Goal: Use online tool/utility: Utilize a website feature to perform a specific function

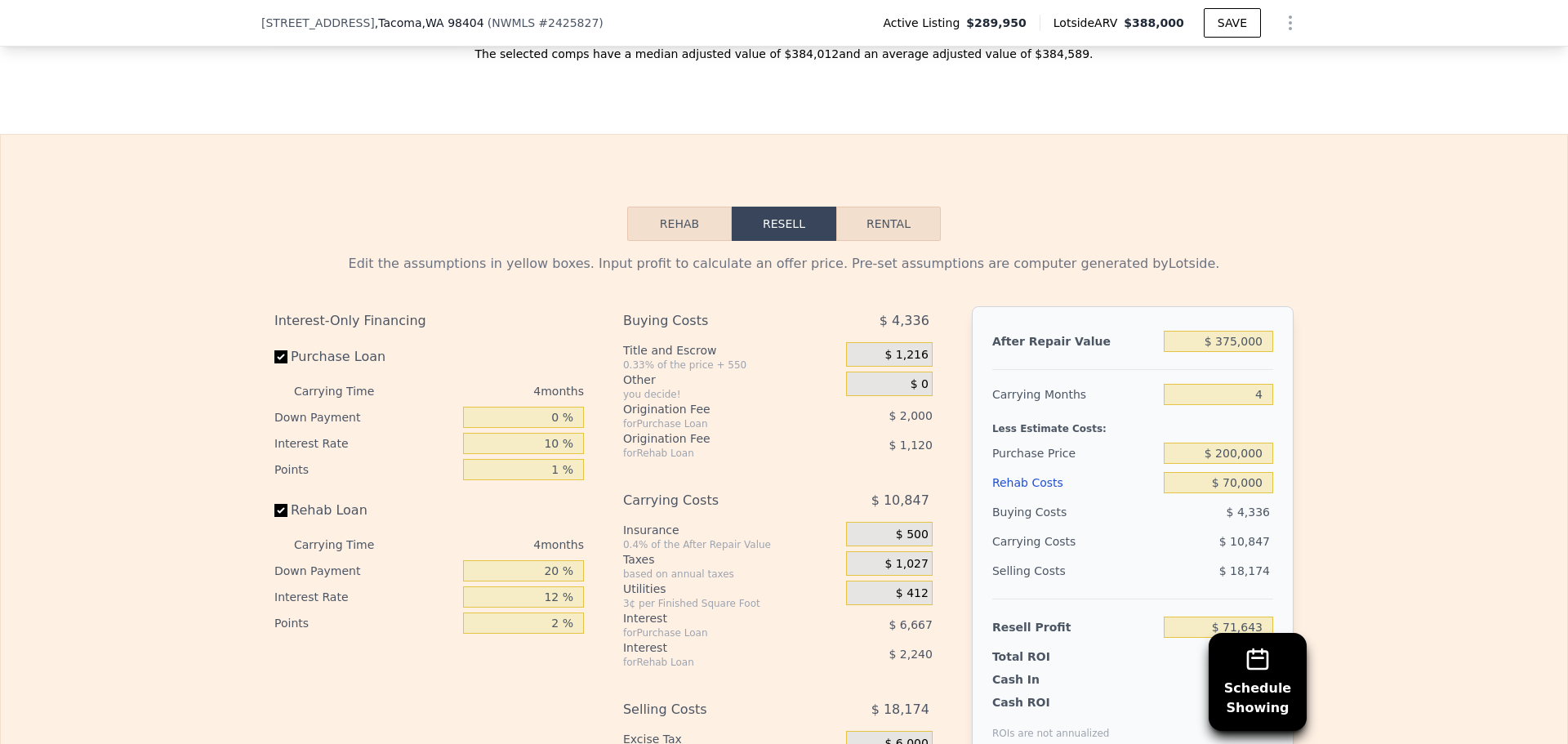
scroll to position [2450, 0]
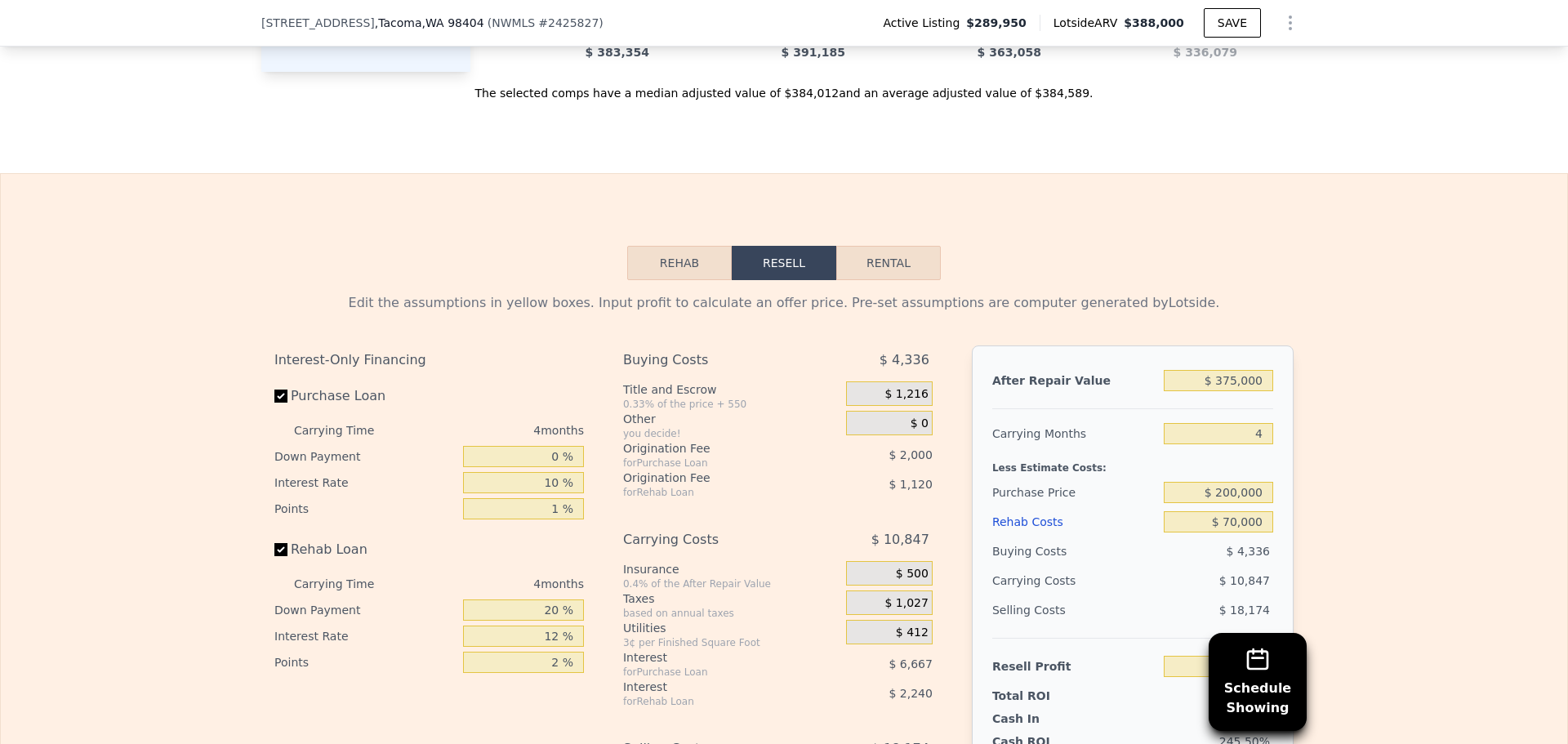
click at [896, 280] on button "Rental" at bounding box center [888, 262] width 104 height 34
select select "30"
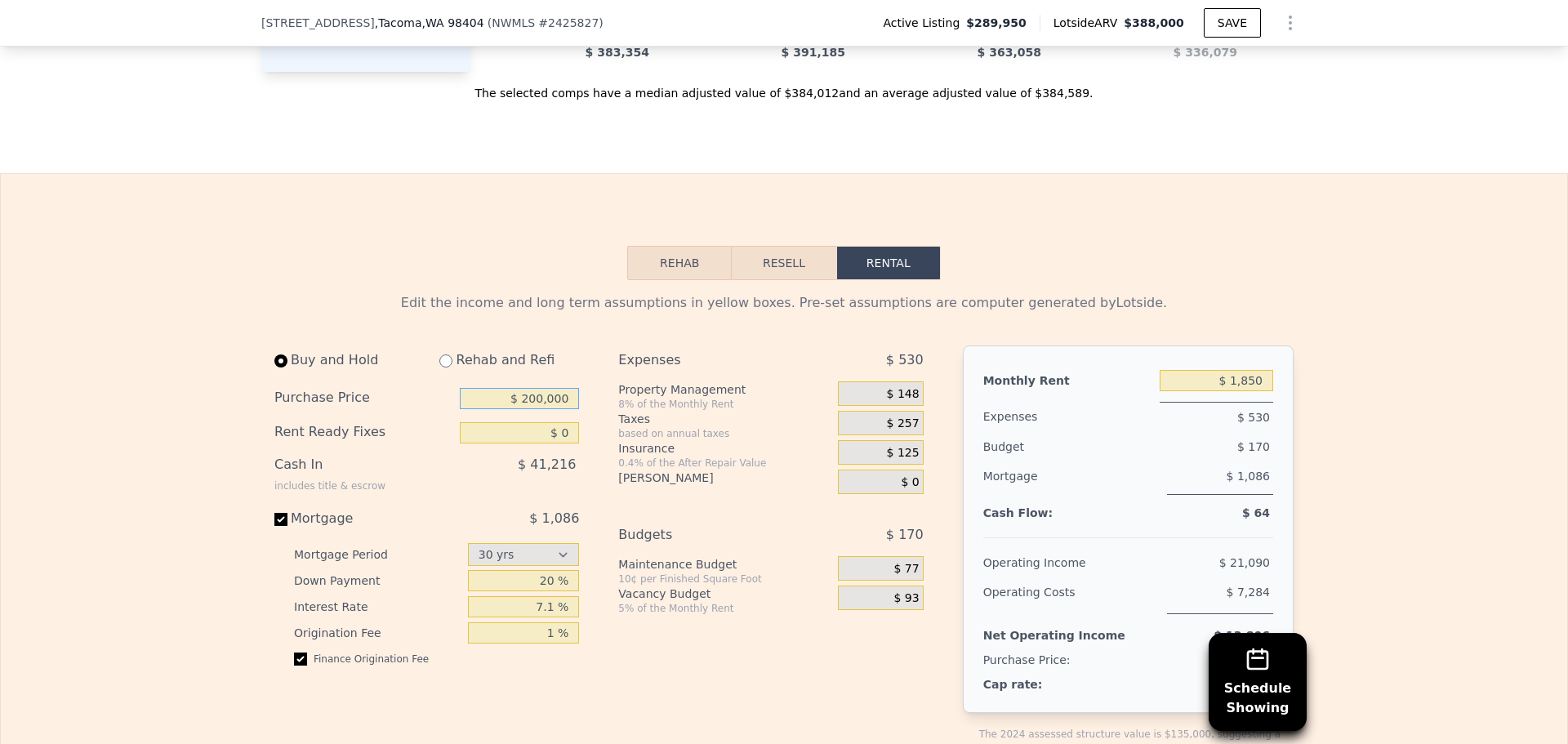
click at [537, 409] on input "$ 200,000" at bounding box center [519, 398] width 119 height 21
type input "$ 275,000"
click at [542, 592] on input "20 %" at bounding box center [523, 580] width 112 height 21
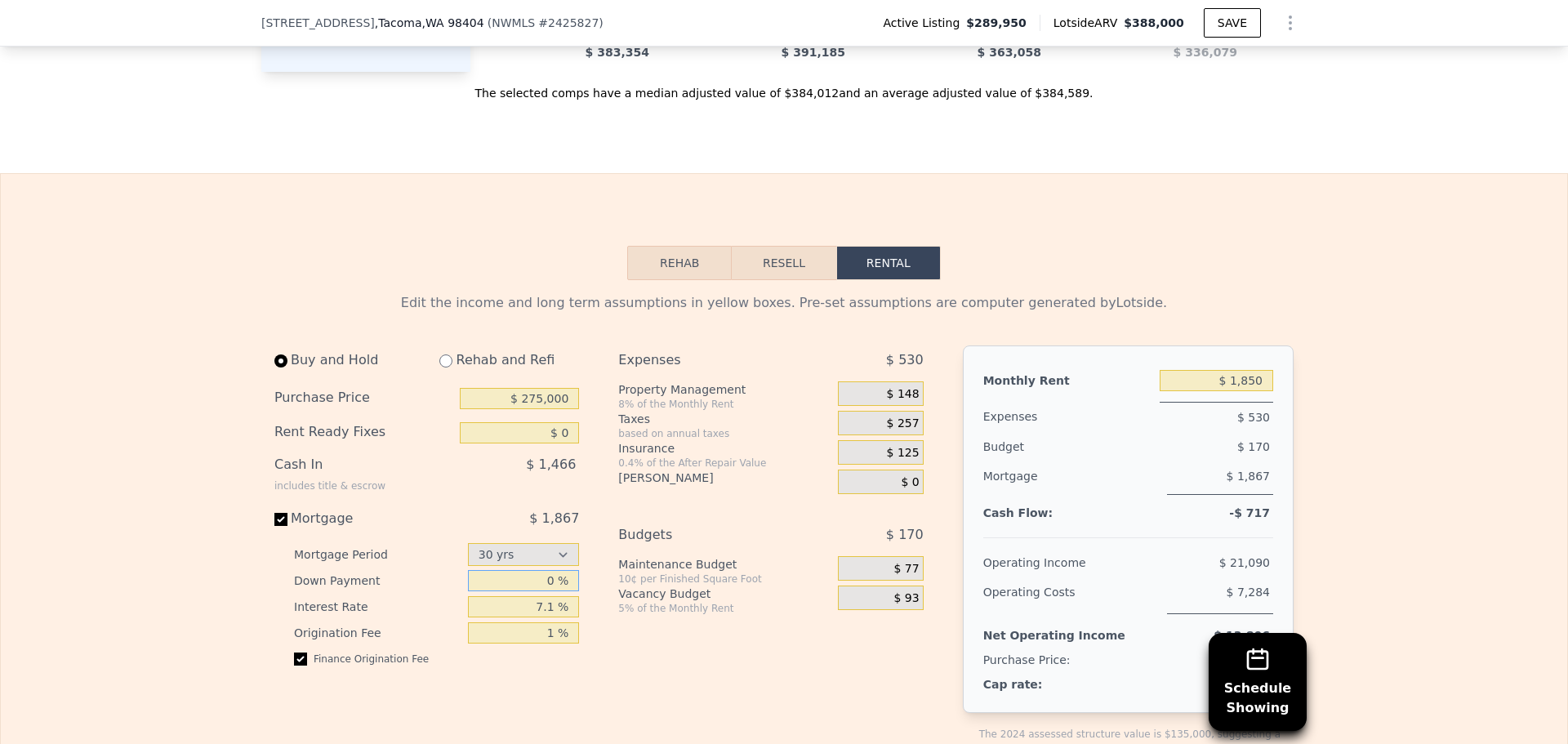
type input "0 %"
click at [706, 697] on div "Expenses $ 530 Property Management 8% of the Monthly Rent $ 148 Taxes based on …" at bounding box center [778, 565] width 318 height 439
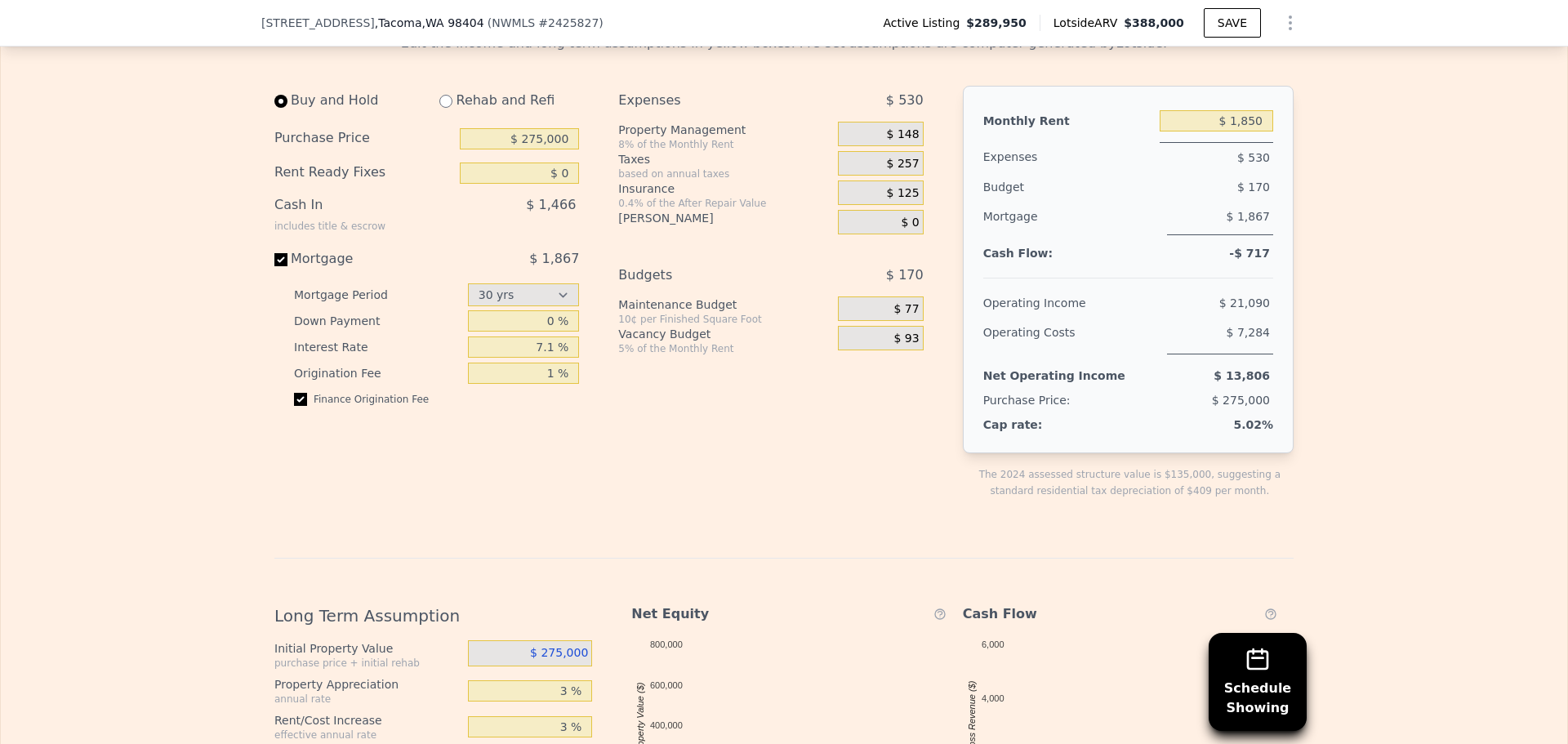
scroll to position [2722, 0]
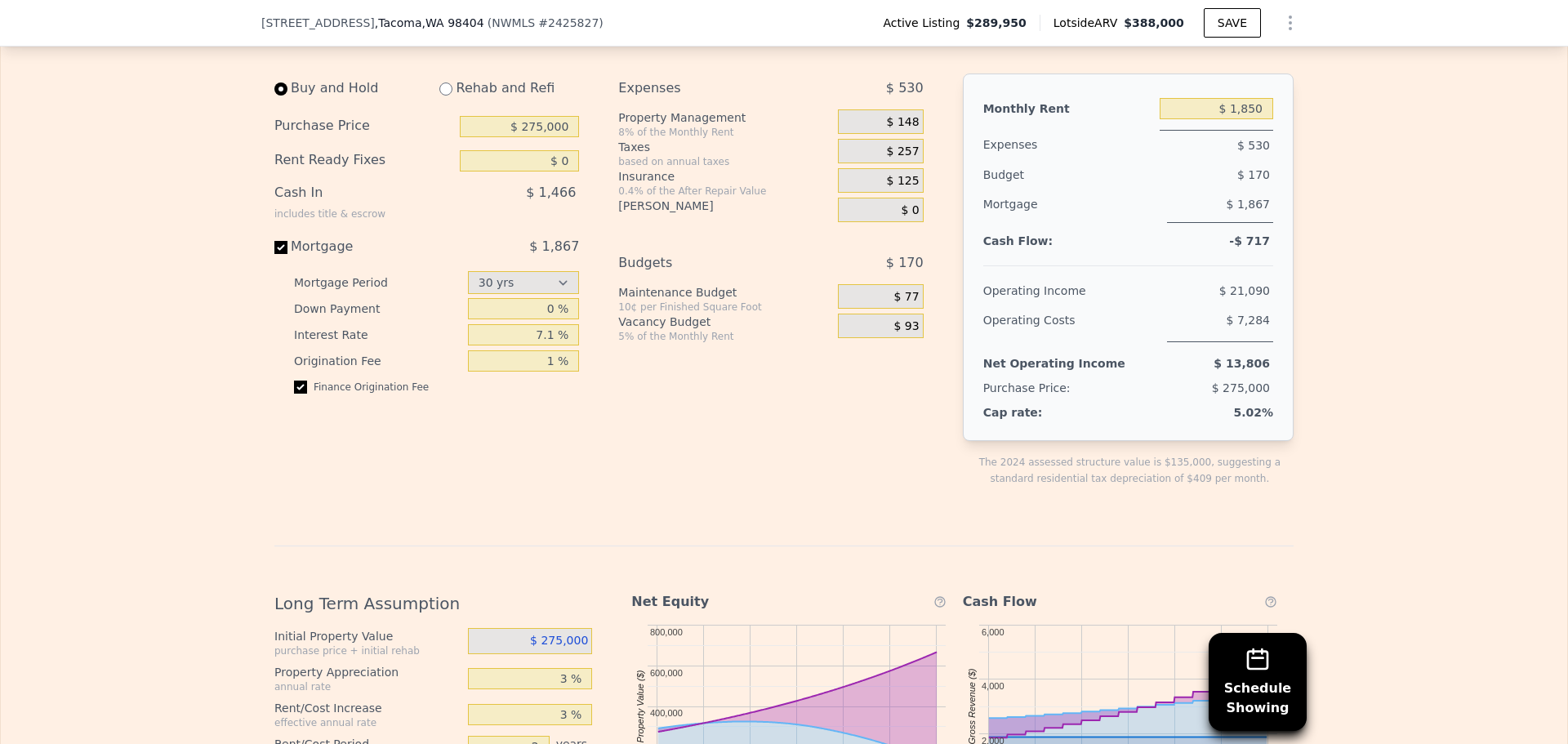
click at [1249, 118] on div "$ 1,850" at bounding box center [1217, 109] width 114 height 30
click at [1247, 119] on input "$ 1,850" at bounding box center [1217, 108] width 114 height 21
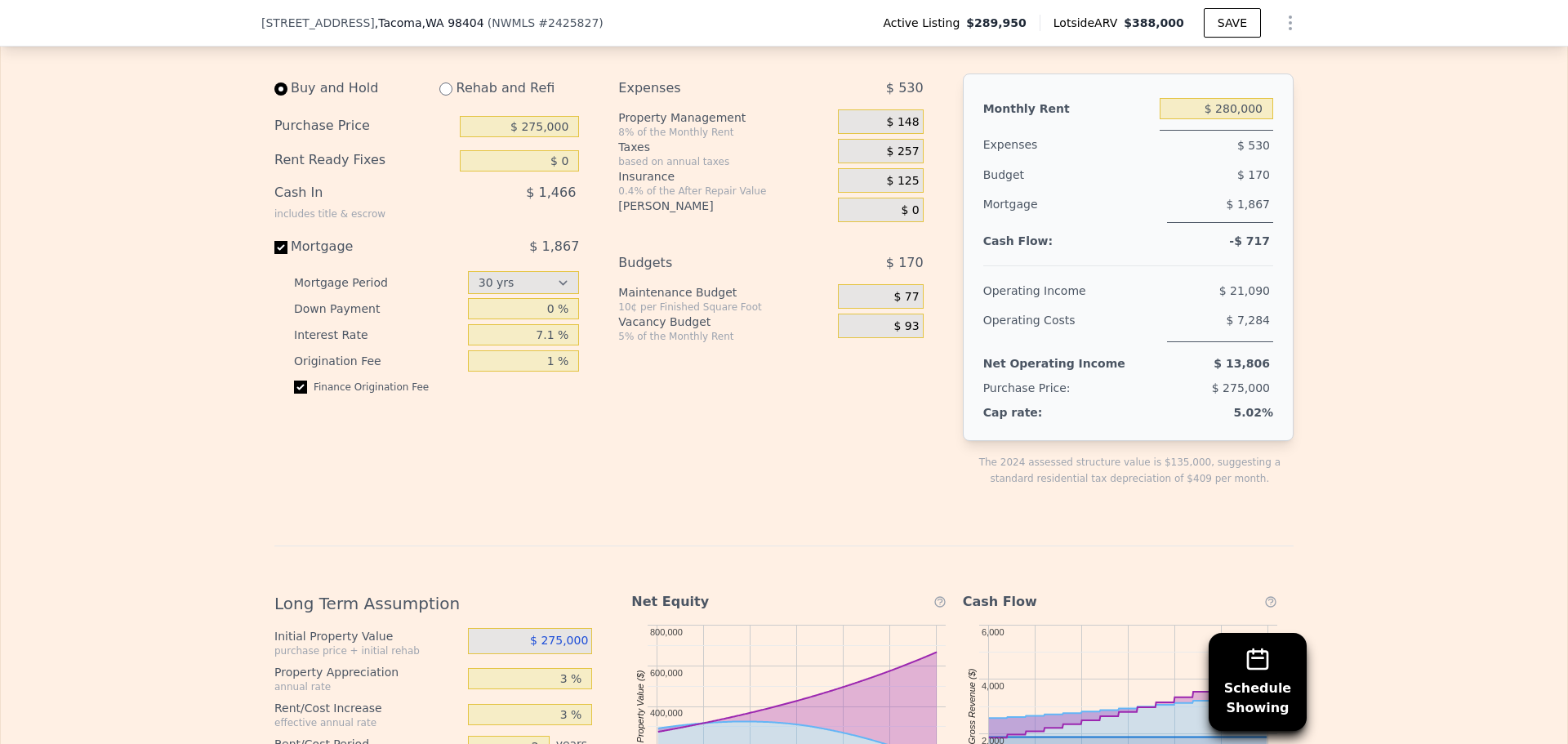
click at [852, 438] on div "Expenses $ 530 Property Management 8% of the Monthly Rent $ 148 Taxes based on …" at bounding box center [778, 293] width 318 height 439
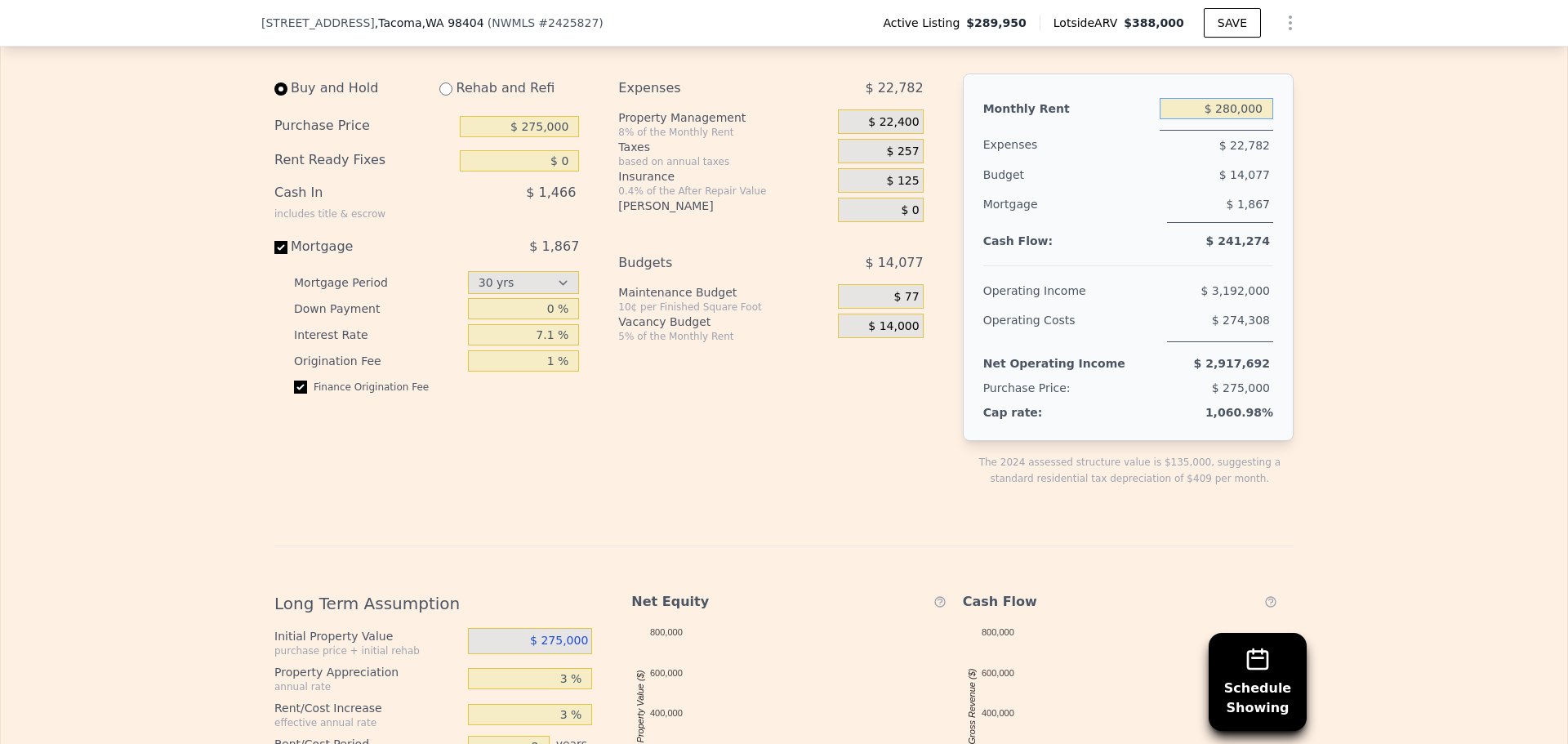
click at [1248, 119] on input "$ 280,000" at bounding box center [1217, 108] width 114 height 21
type input "$ 2,800"
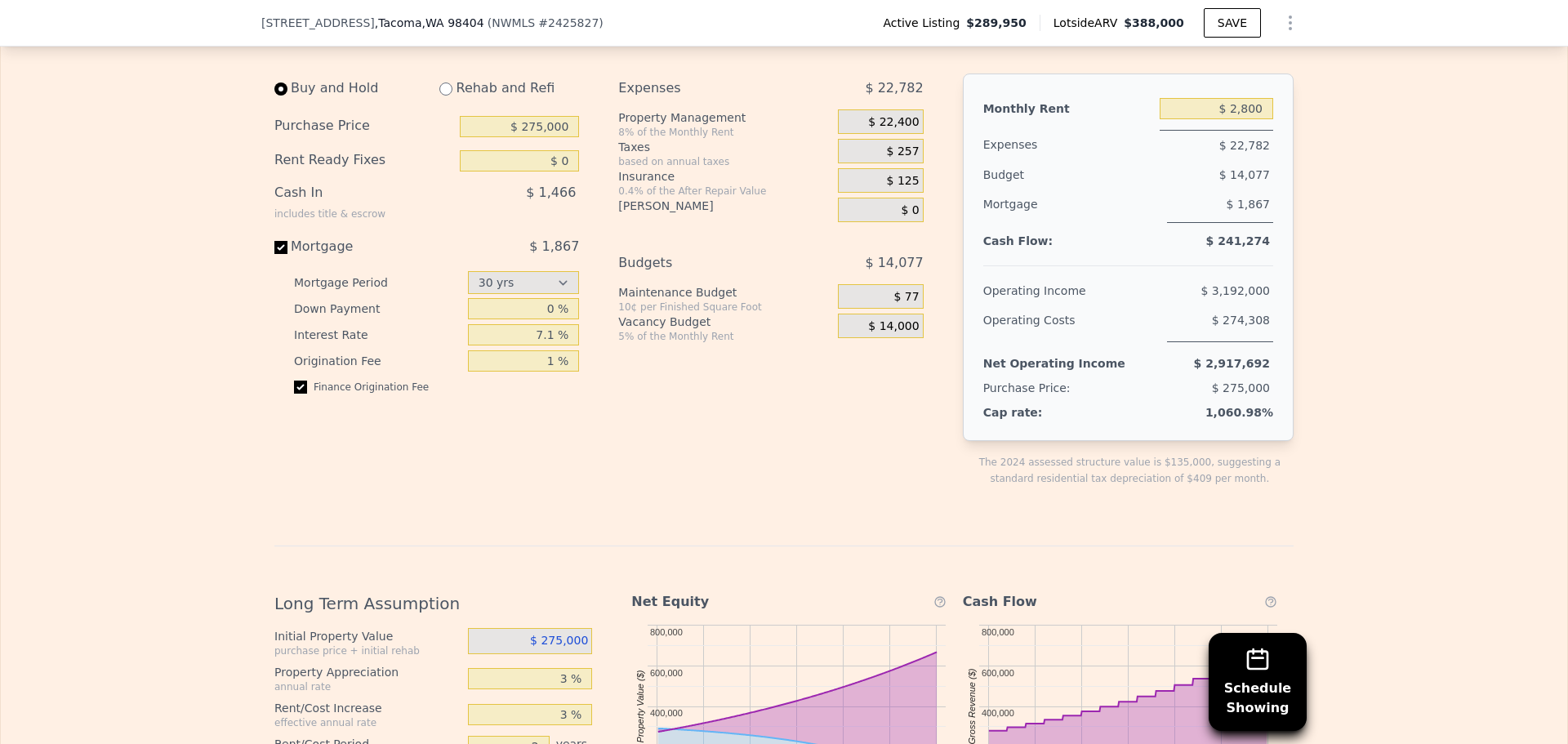
click at [812, 452] on div "Expenses $ 22,782 Property Management 8% of the Monthly Rent $ 22,400 Taxes bas…" at bounding box center [778, 293] width 318 height 439
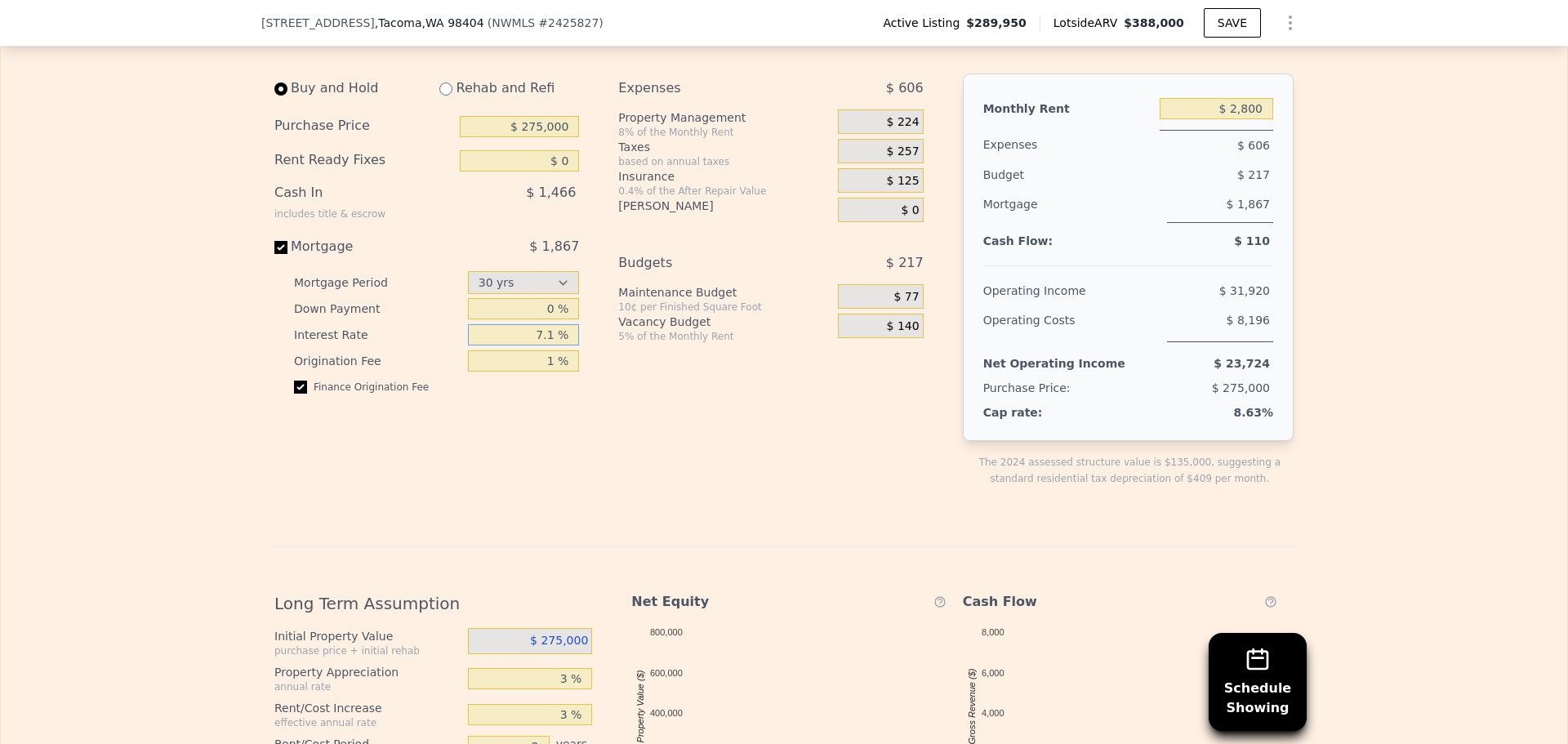
click at [531, 346] on input "7.1 %" at bounding box center [523, 335] width 112 height 21
type input "6.6 %"
click at [817, 408] on div "Expenses $ 606 Property Management 8% of the Monthly Rent $ 224 Taxes based on …" at bounding box center [778, 293] width 318 height 439
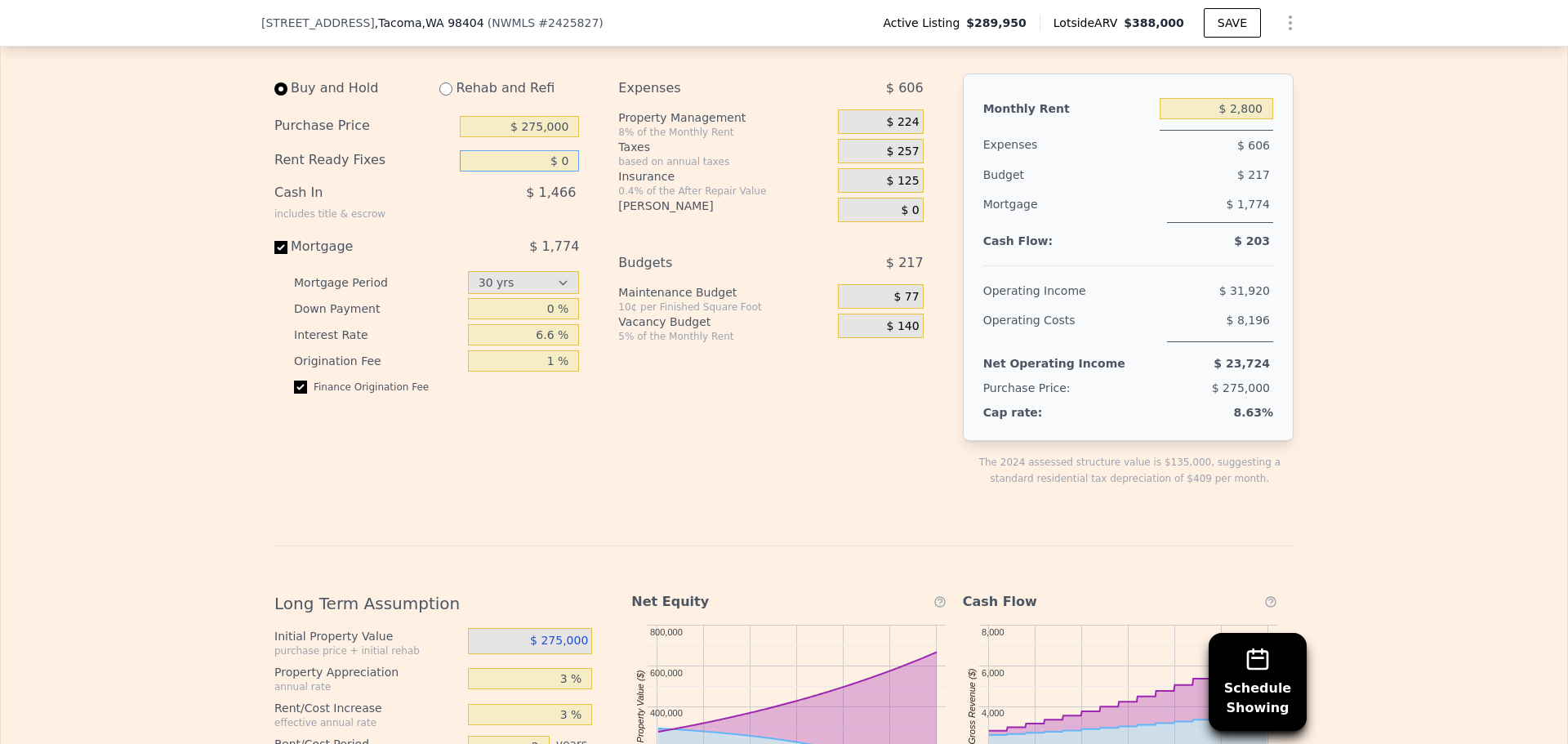
click at [557, 172] on input "$ 0" at bounding box center [519, 161] width 119 height 21
click at [888, 460] on div "Expenses $ 606 Property Management 8% of the Monthly Rent $ 224 Taxes based on …" at bounding box center [778, 293] width 318 height 439
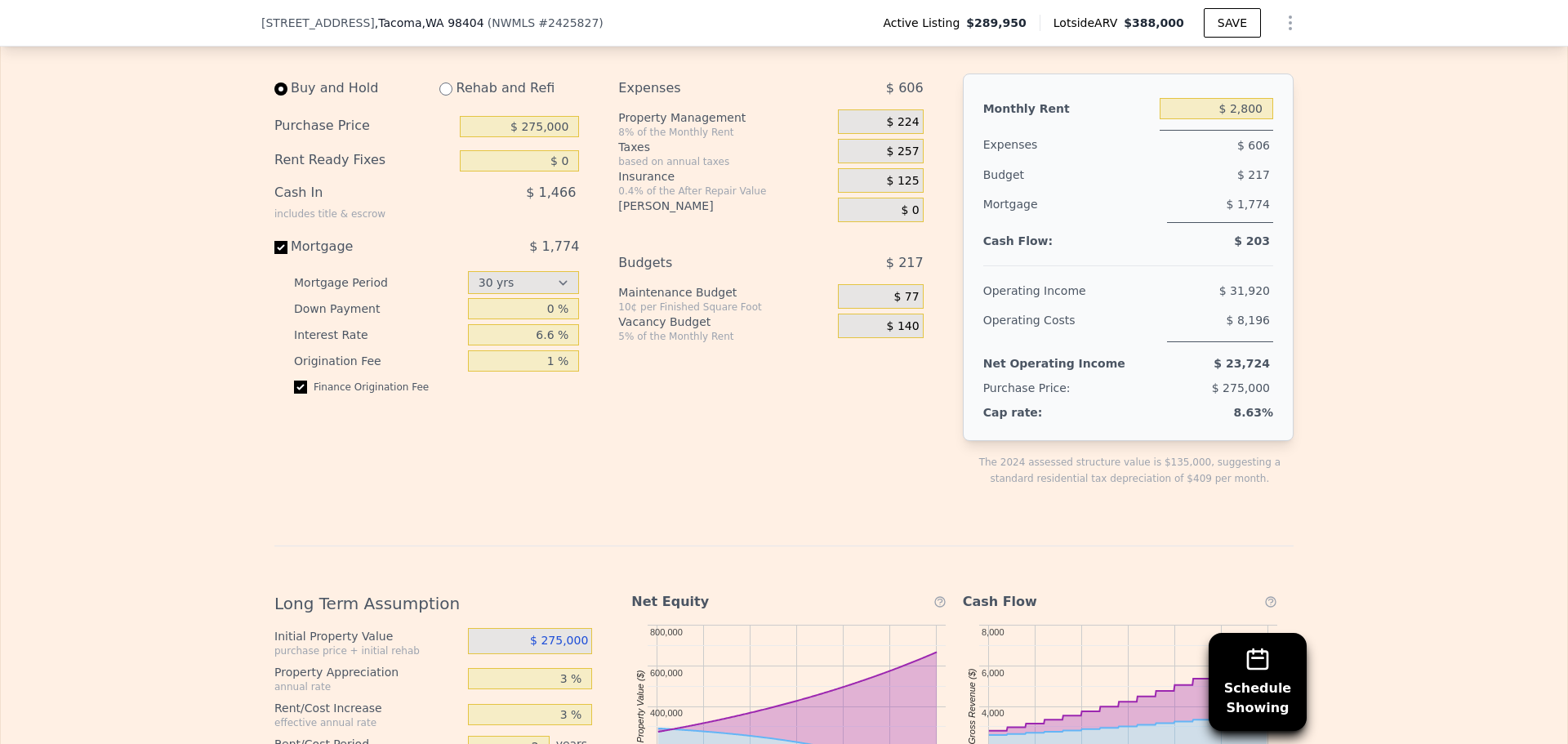
click at [1252, 248] on span "$ 203" at bounding box center [1252, 241] width 36 height 13
click at [1202, 246] on div "$ 203" at bounding box center [1217, 240] width 114 height 10
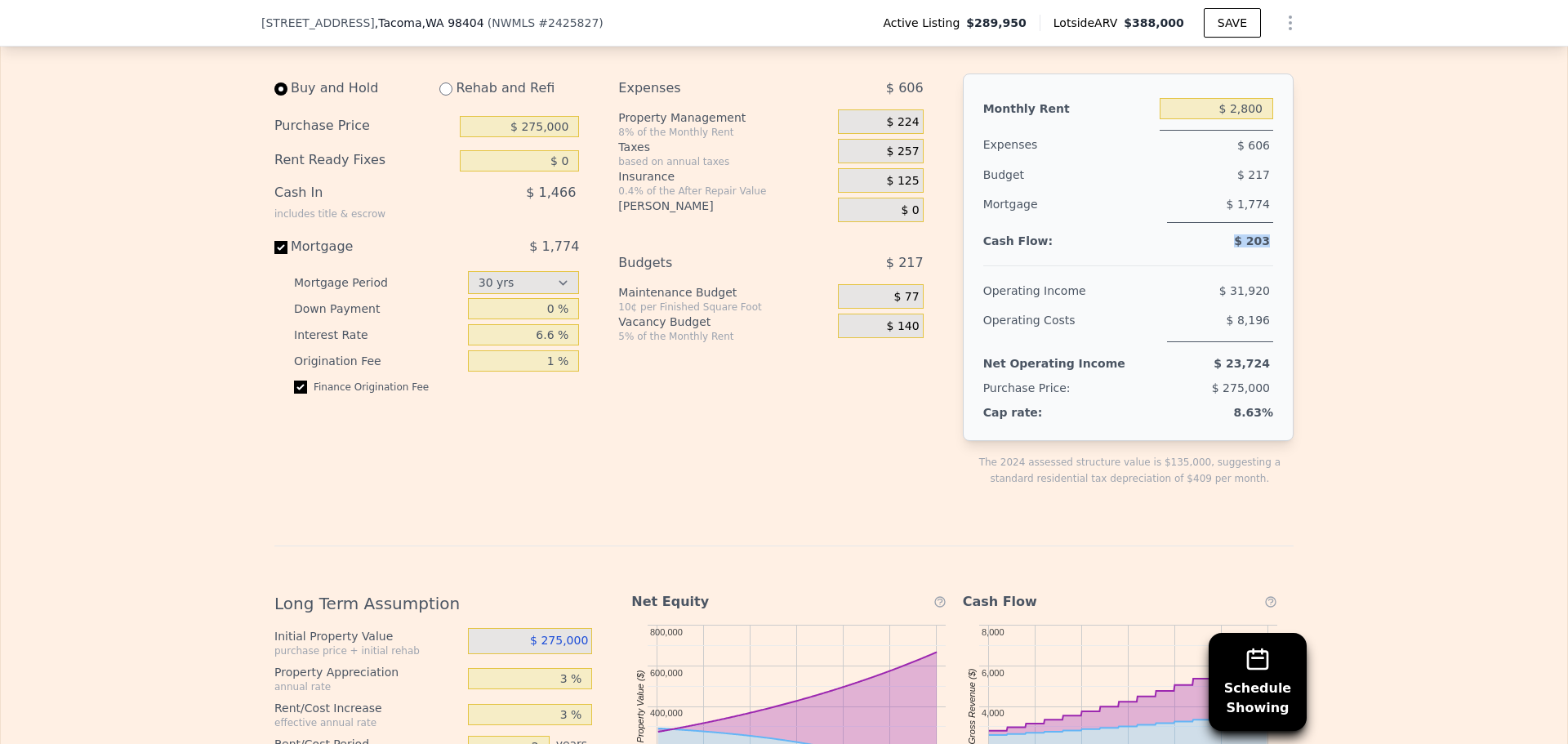
click at [1202, 246] on div "$ 203" at bounding box center [1217, 240] width 114 height 10
click at [1238, 248] on span "$ 203" at bounding box center [1252, 241] width 36 height 13
click at [562, 137] on input "$ 275,000" at bounding box center [519, 126] width 119 height 21
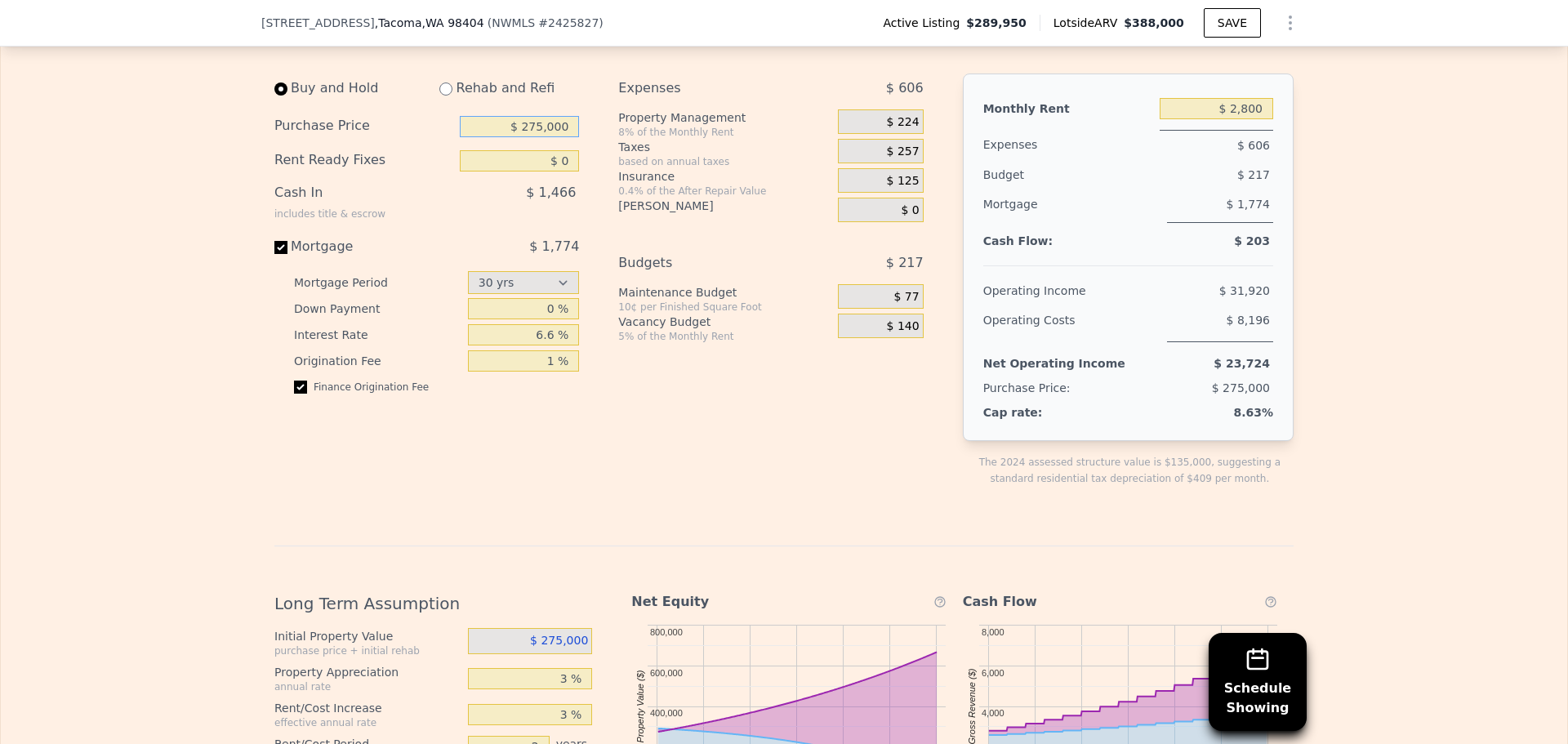
click at [562, 137] on input "$ 275,000" at bounding box center [519, 126] width 119 height 21
type input "$ 250,000"
click at [645, 452] on div "Expenses $ 606 Property Management 8% of the Monthly Rent $ 224 Taxes based on …" at bounding box center [778, 293] width 318 height 439
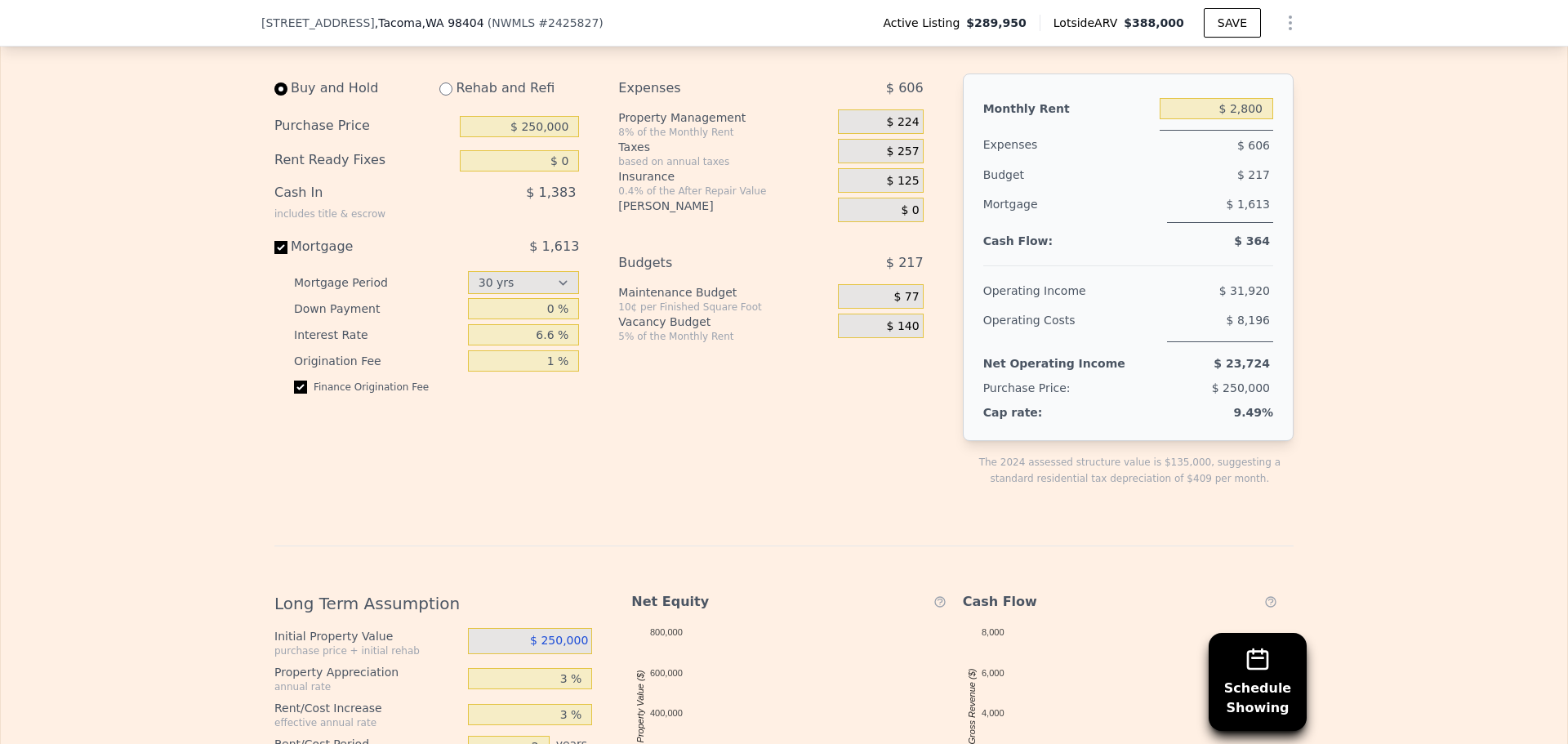
click at [658, 433] on div "Expenses $ 606 Property Management 8% of the Monthly Rent $ 224 Taxes based on …" at bounding box center [778, 293] width 318 height 439
drag, startPoint x: 658, startPoint y: 433, endPoint x: 600, endPoint y: 565, distance: 144.2
click at [600, 565] on div "Edit the income and long term assumptions in yellow boxes. Pre-set assumptions …" at bounding box center [784, 569] width 1020 height 1097
